Goal: Transaction & Acquisition: Register for event/course

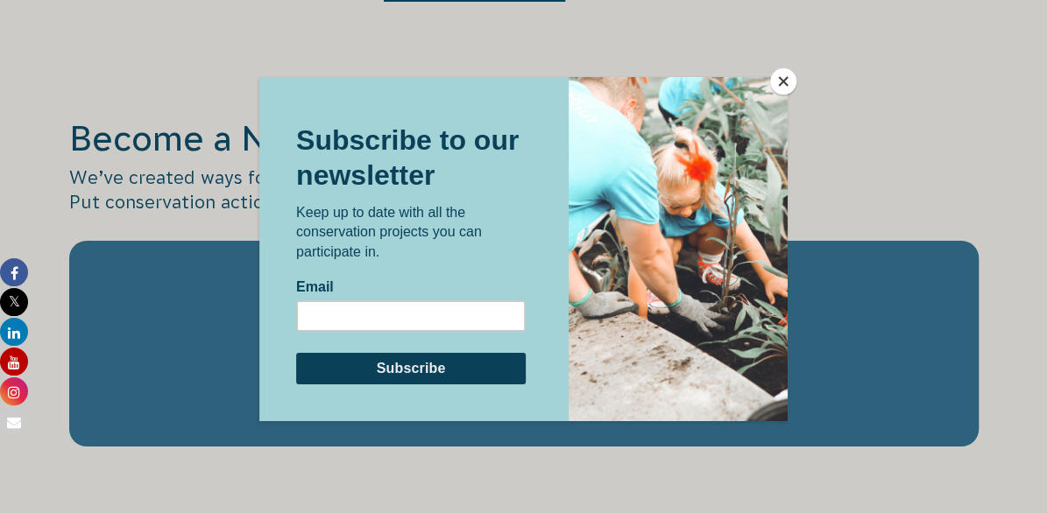
scroll to position [2909, 0]
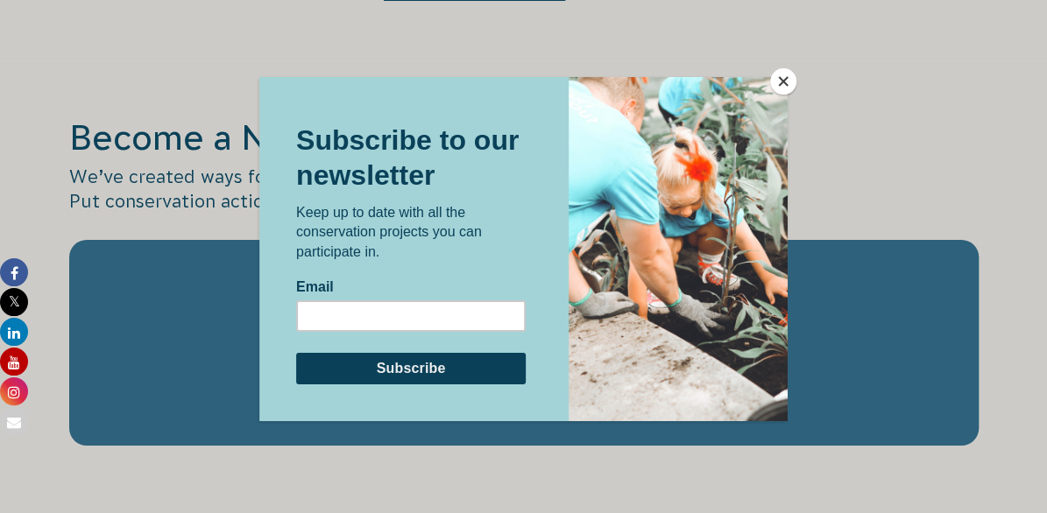
click at [780, 74] on button "Close" at bounding box center [783, 81] width 26 height 26
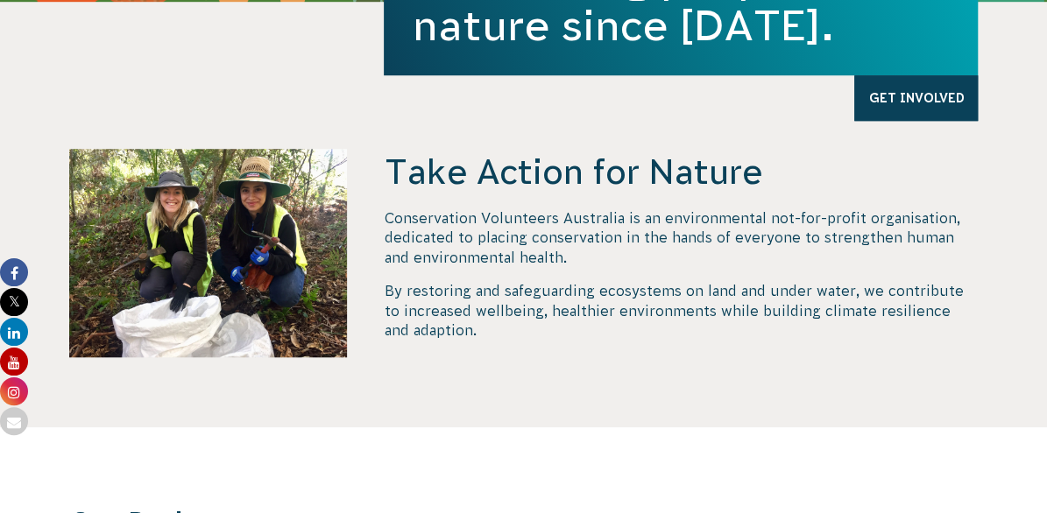
scroll to position [0, 0]
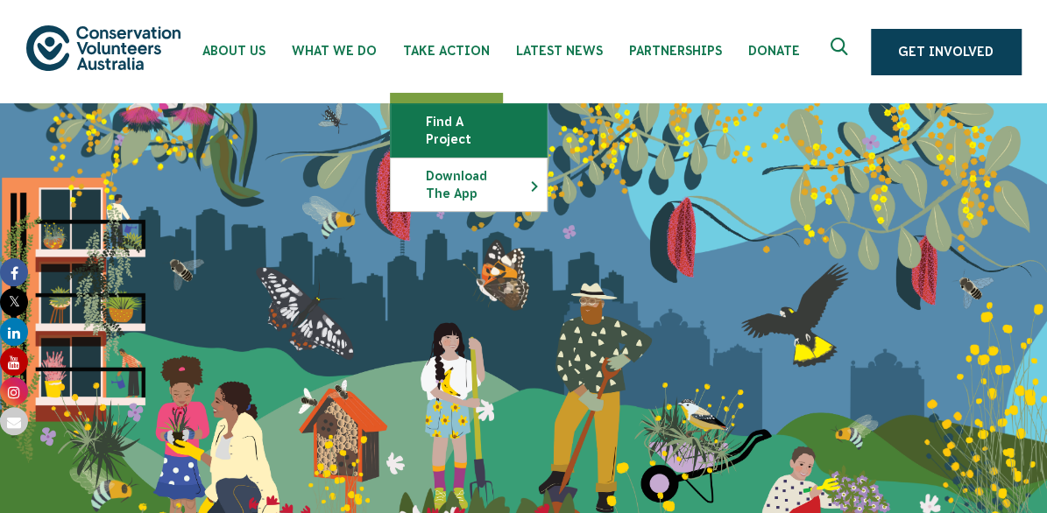
click at [464, 118] on link "Find a project" at bounding box center [469, 130] width 156 height 53
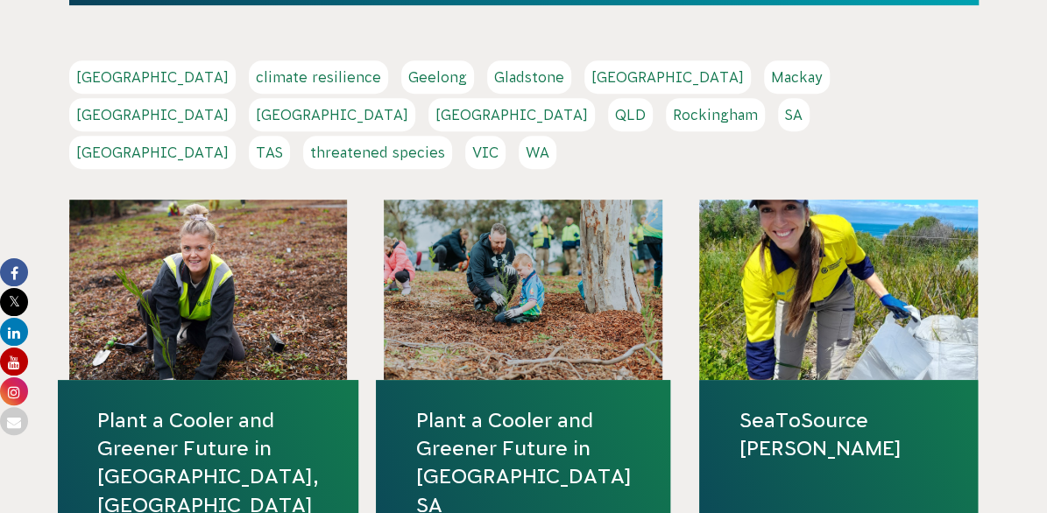
scroll to position [390, 0]
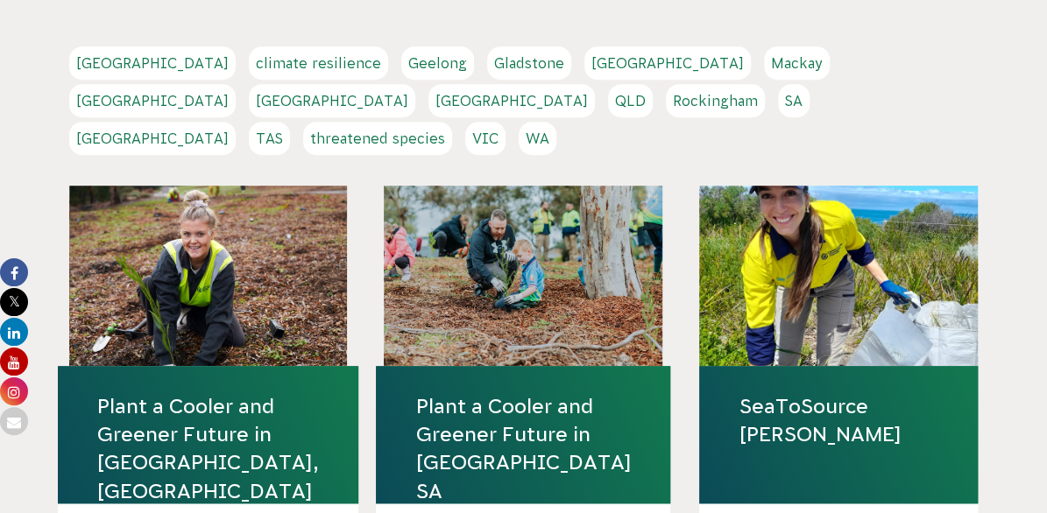
click at [236, 84] on link "[GEOGRAPHIC_DATA]" at bounding box center [152, 100] width 166 height 33
click at [506, 122] on link "VIC" at bounding box center [485, 138] width 40 height 33
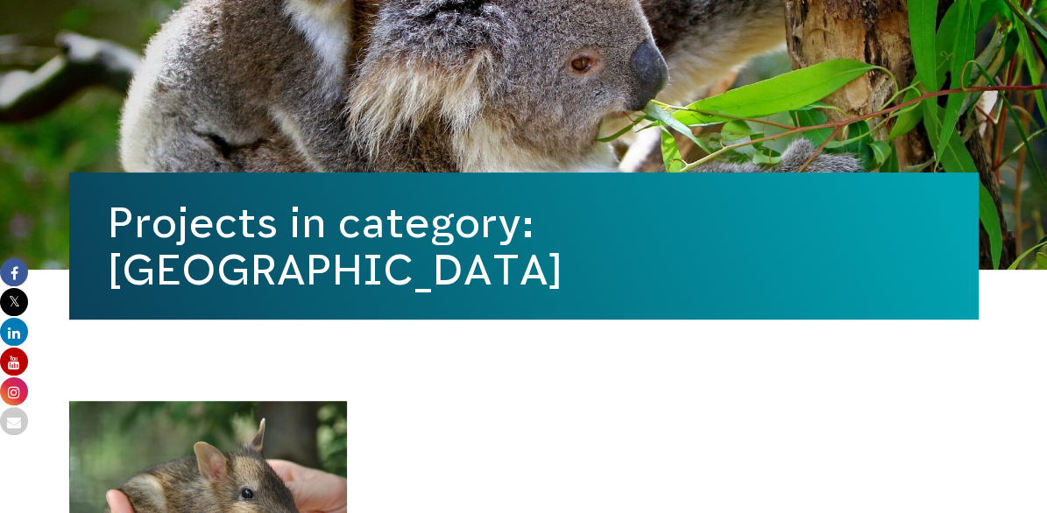
scroll to position [230, 0]
